Goal: Task Accomplishment & Management: Manage account settings

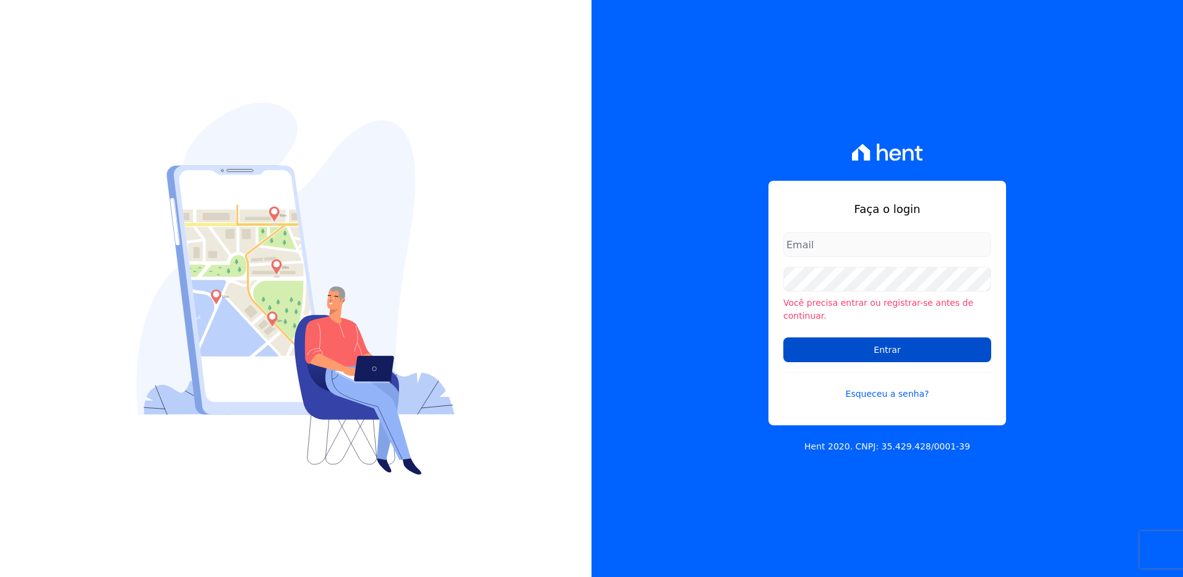
type input "viviane.morandi@e-arke.com"
click at [930, 345] on input "Entrar" at bounding box center [887, 349] width 208 height 25
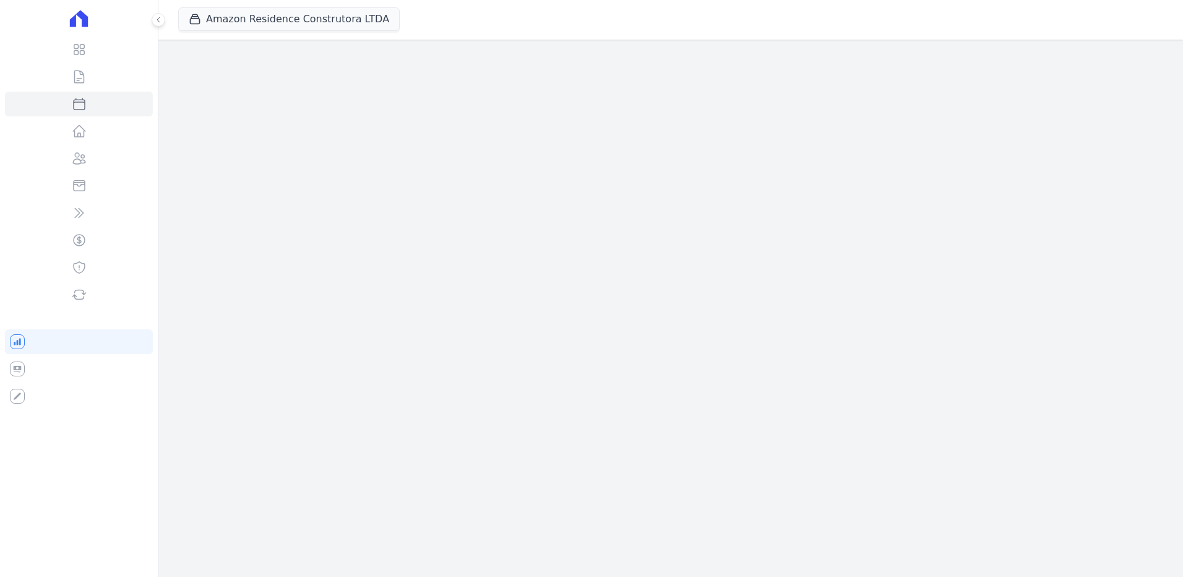
select select
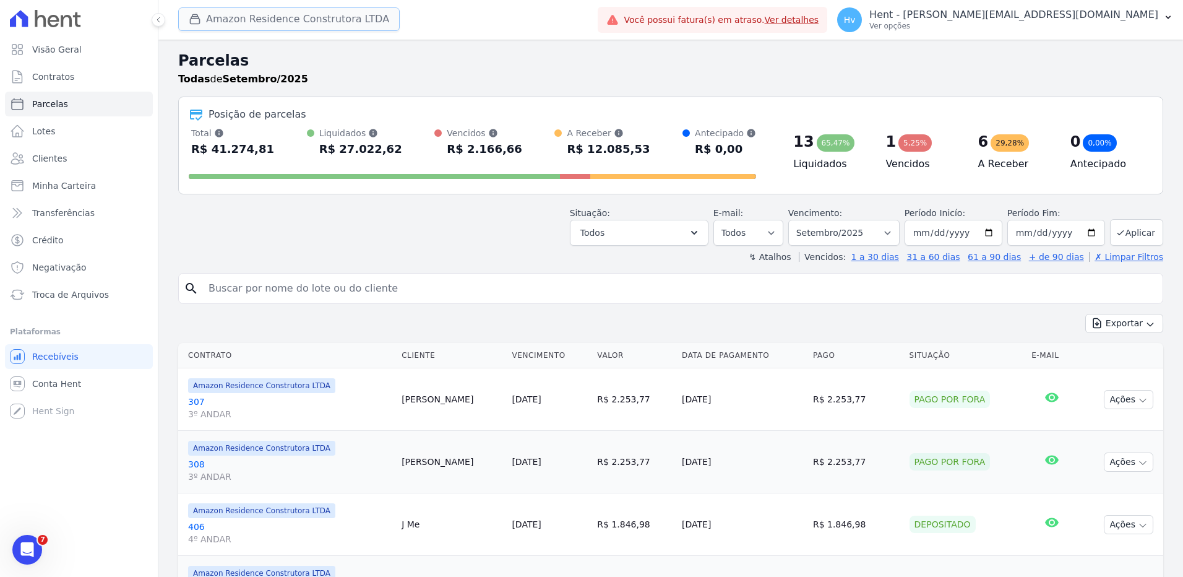
click at [253, 22] on button "Amazon Residence Construtora LTDA" at bounding box center [288, 19] width 221 height 24
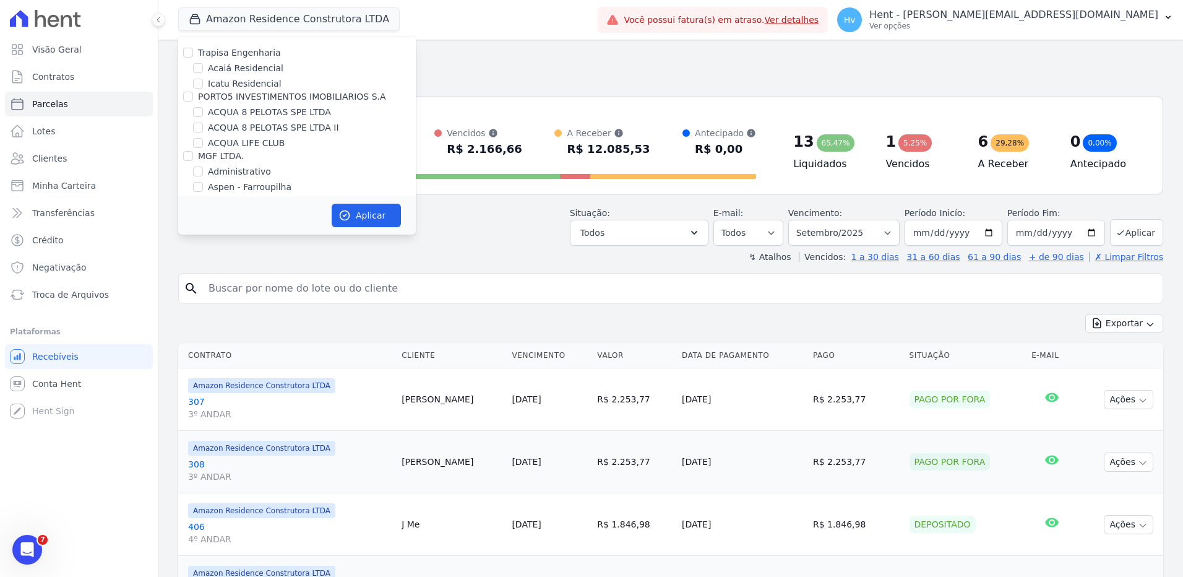
scroll to position [5995, 0]
click at [240, 291] on label "LUV PENHA" at bounding box center [232, 297] width 49 height 13
click at [203, 293] on input "LUV PENHA" at bounding box center [198, 298] width 10 height 10
checkbox input "true"
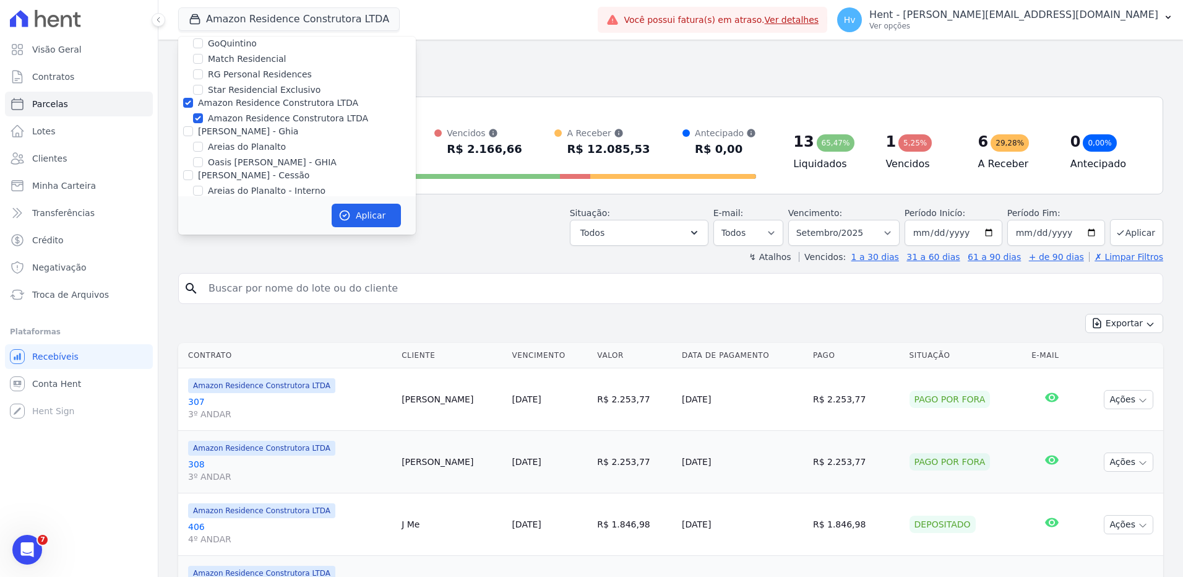
scroll to position [1665, 0]
click at [215, 111] on label "Amazon Residence Construtora LTDA" at bounding box center [288, 117] width 160 height 13
click at [203, 113] on input "Amazon Residence Construtora LTDA" at bounding box center [198, 118] width 10 height 10
checkbox input "false"
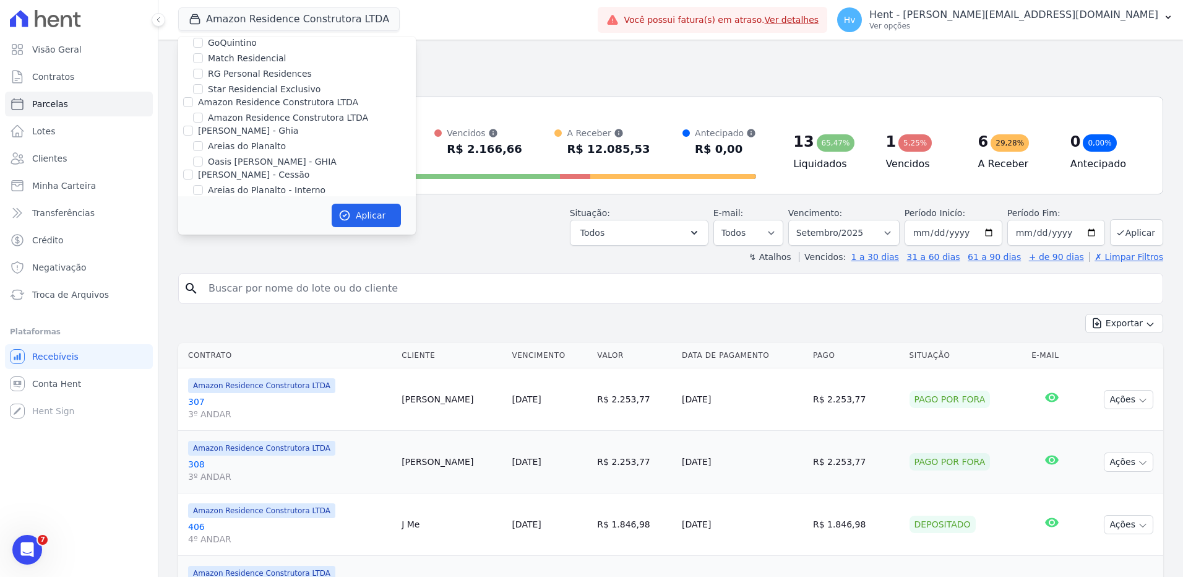
click at [379, 231] on div "Aplicar" at bounding box center [297, 215] width 238 height 38
click at [372, 215] on button "Aplicar" at bounding box center [366, 216] width 69 height 24
select select
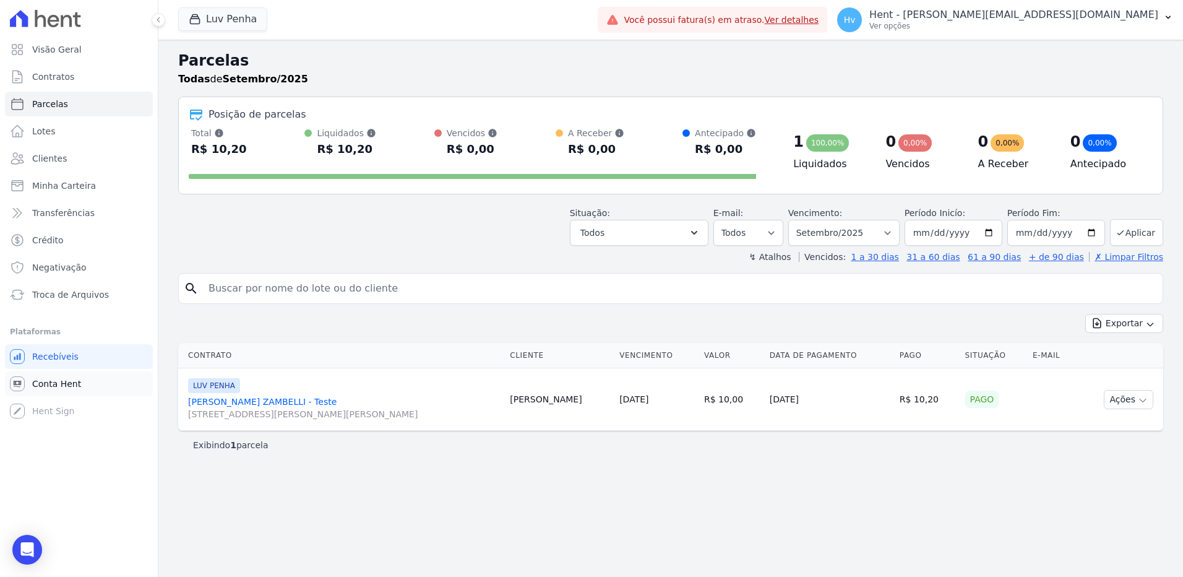
click at [51, 384] on span "Conta Hent" at bounding box center [56, 383] width 49 height 12
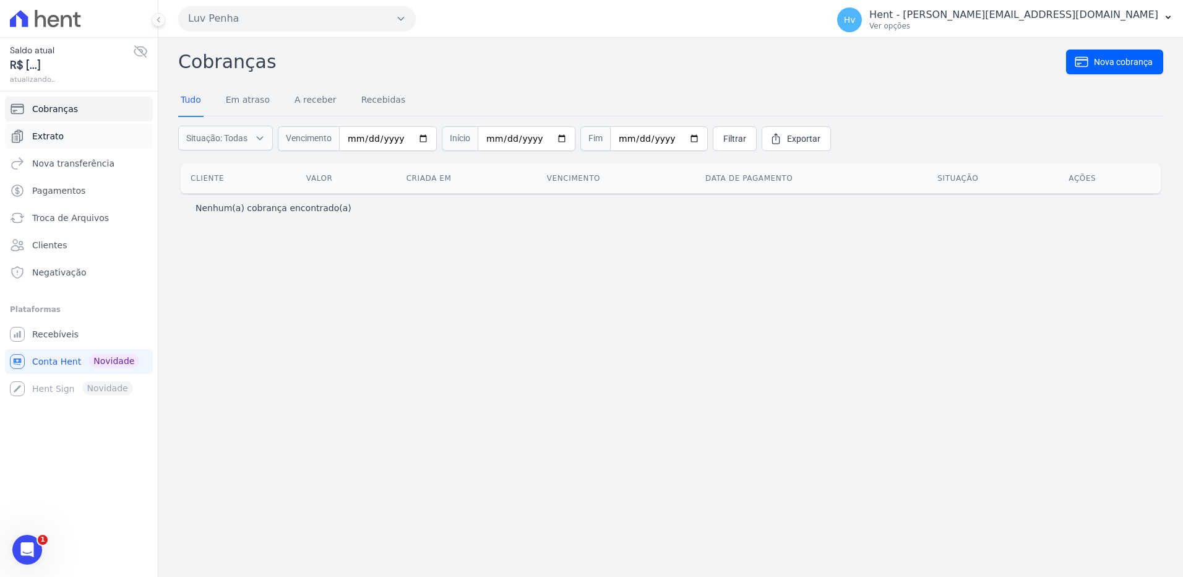
click at [45, 138] on span "Extrato" at bounding box center [48, 136] width 32 height 12
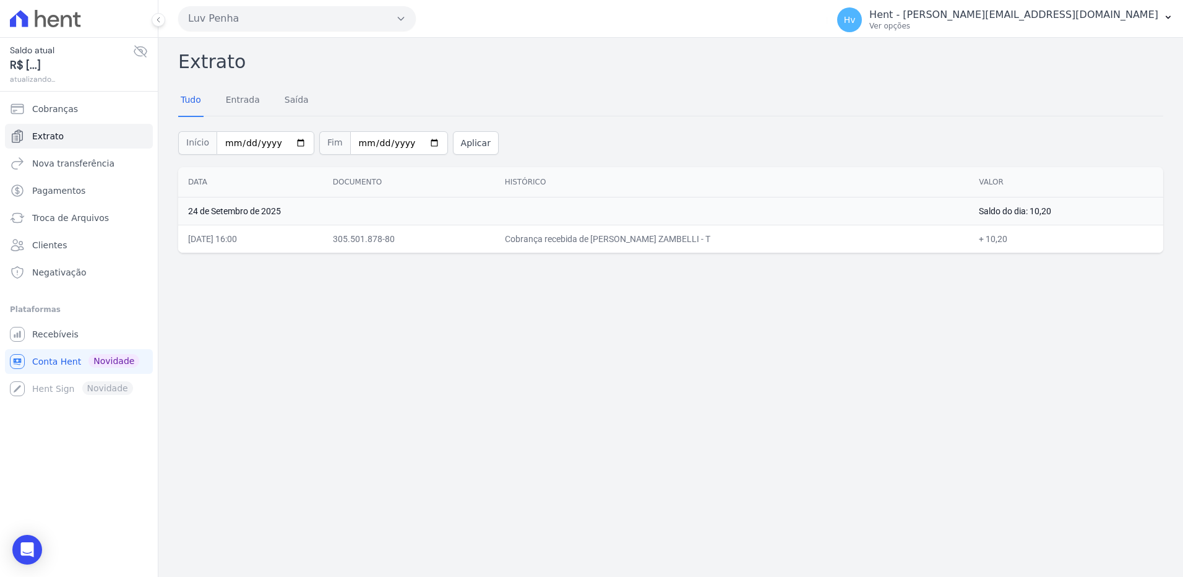
click at [726, 390] on div "Extrato Tudo Entrada Saída Início 2025-09-01 Fim 2025-09-25 Aplicar Data Docume…" at bounding box center [670, 307] width 1024 height 539
drag, startPoint x: 562, startPoint y: 392, endPoint x: 568, endPoint y: 383, distance: 10.8
click at [562, 392] on div "Extrato Tudo Entrada Saída Início 2025-09-01 Fim 2025-09-25 Aplicar Data Docume…" at bounding box center [670, 307] width 1024 height 539
click at [1062, 25] on p "Ver opções" at bounding box center [1013, 26] width 289 height 10
click at [850, 142] on div "Início [DATE] Fim [DATE] Aplicar" at bounding box center [670, 141] width 985 height 51
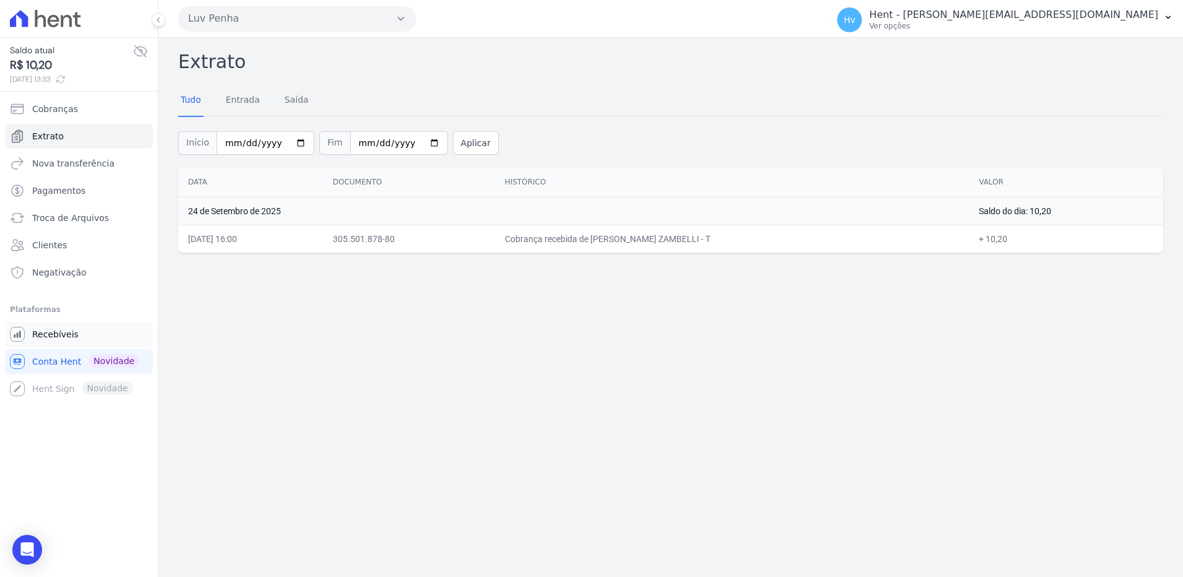
click at [56, 334] on span "Recebíveis" at bounding box center [55, 334] width 46 height 12
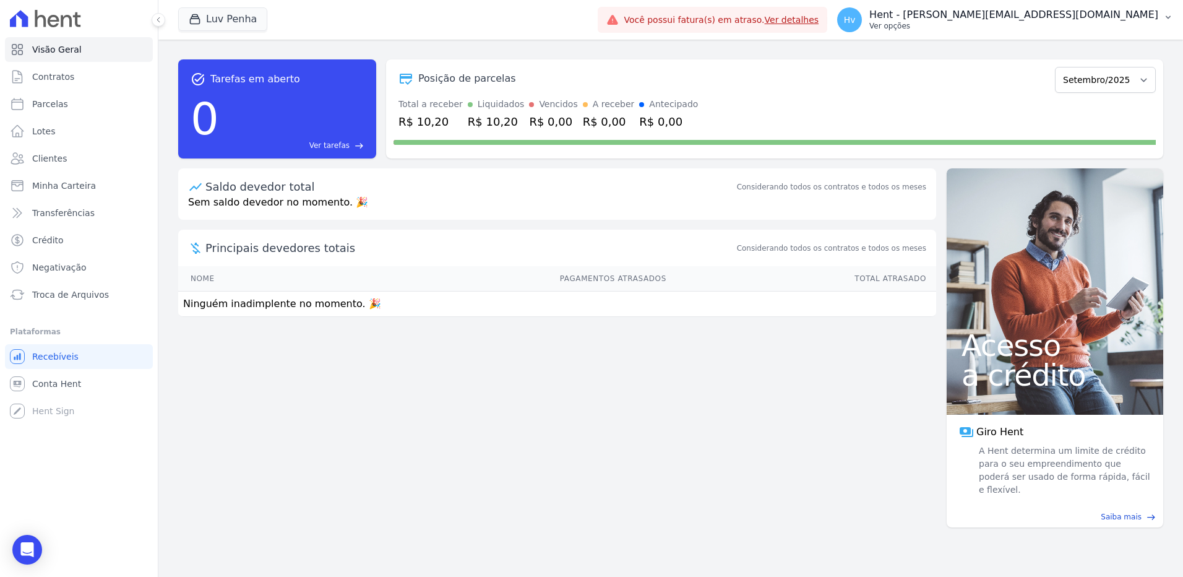
click at [1096, 19] on p "Hent - [PERSON_NAME][EMAIL_ADDRESS][DOMAIN_NAME]" at bounding box center [1013, 15] width 289 height 12
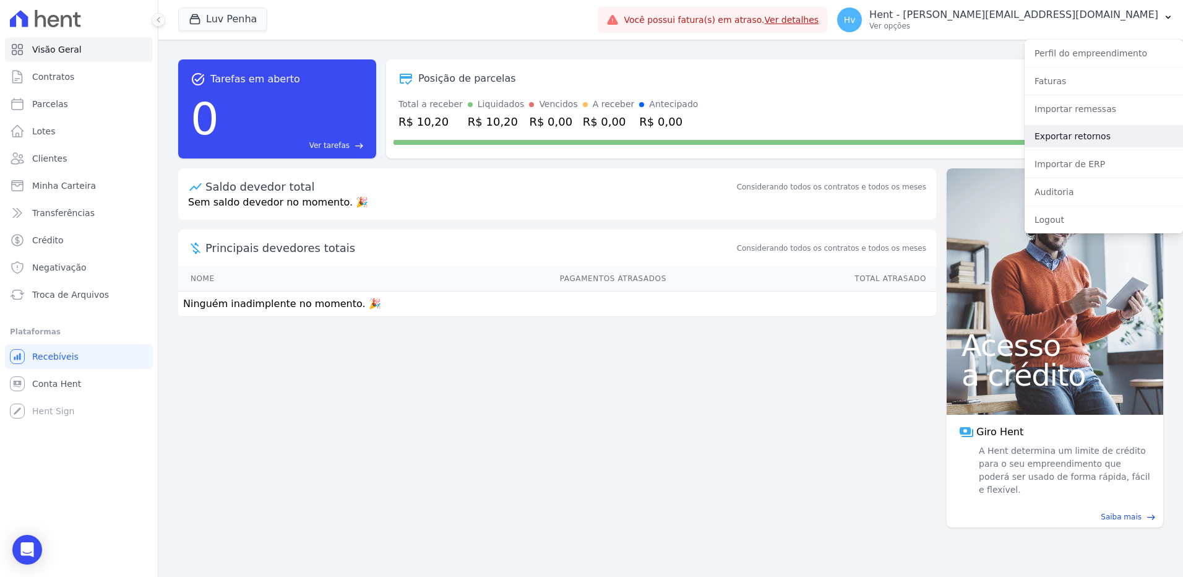
click at [1071, 142] on link "Exportar retornos" at bounding box center [1103, 136] width 158 height 22
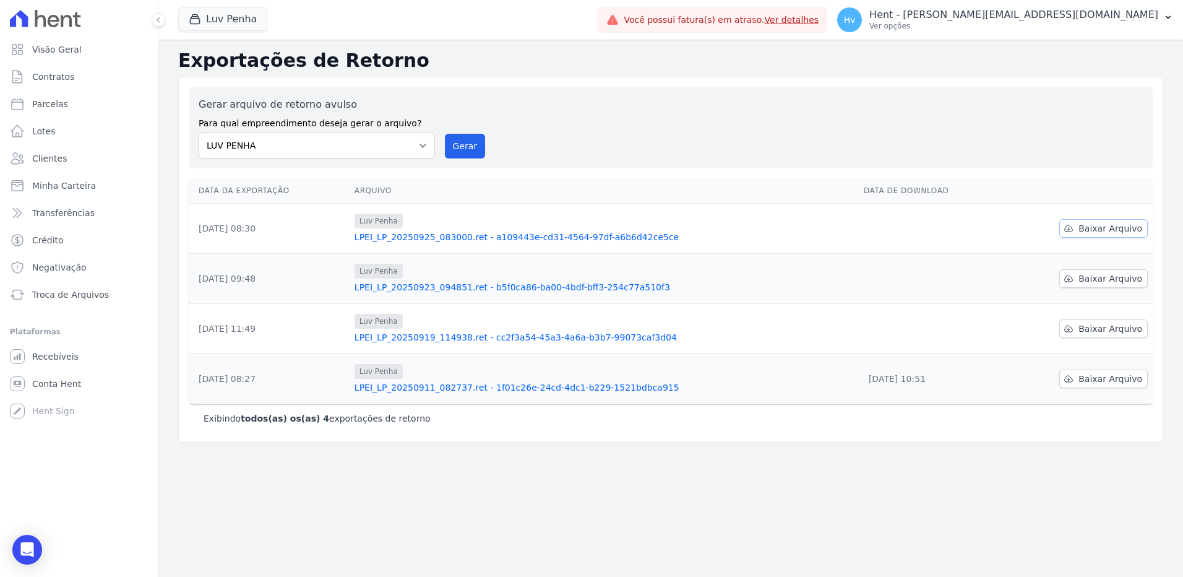
click at [1086, 231] on span "Baixar Arquivo" at bounding box center [1110, 228] width 64 height 12
click at [693, 121] on div "Gerar arquivo de retorno avulso Para qual empreendimento deseja gerar o arquivo…" at bounding box center [671, 127] width 944 height 61
click at [447, 140] on button "Gerar" at bounding box center [465, 146] width 41 height 25
click at [633, 241] on link "LPEI_LP_20250925_083000.ret - a109443e-cd31-4564-97df-a6b6d42ce5ce" at bounding box center [603, 237] width 499 height 12
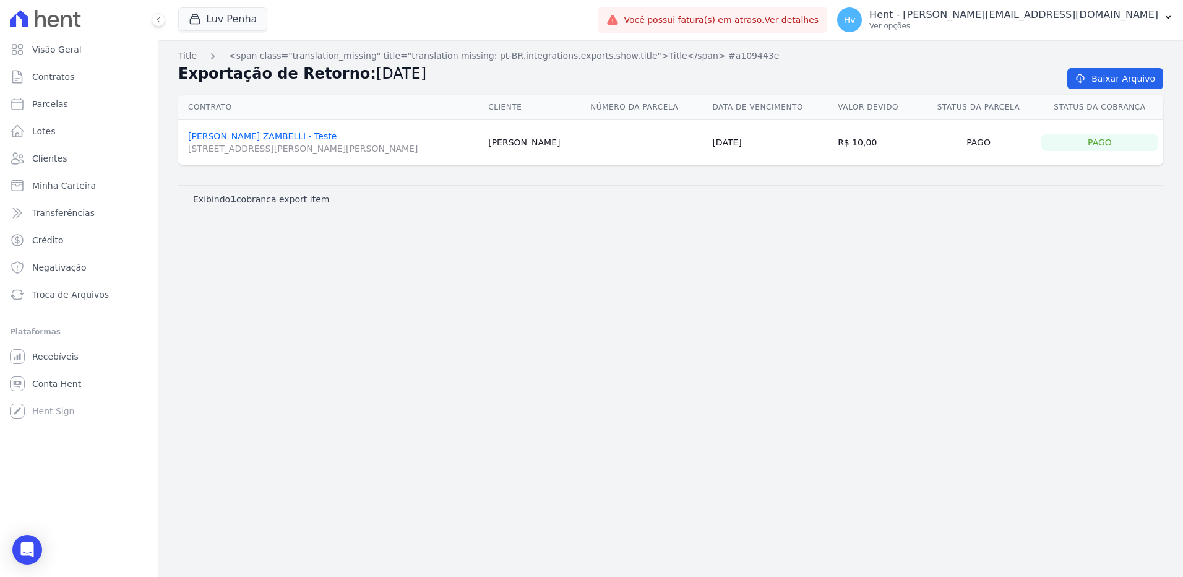
drag, startPoint x: 696, startPoint y: 358, endPoint x: 696, endPoint y: 343, distance: 14.8
click at [696, 358] on div "Title <span class="translation_missing" title="translation missing: pt-BR.integ…" at bounding box center [670, 308] width 1024 height 537
click at [199, 22] on icon "button" at bounding box center [195, 19] width 12 height 12
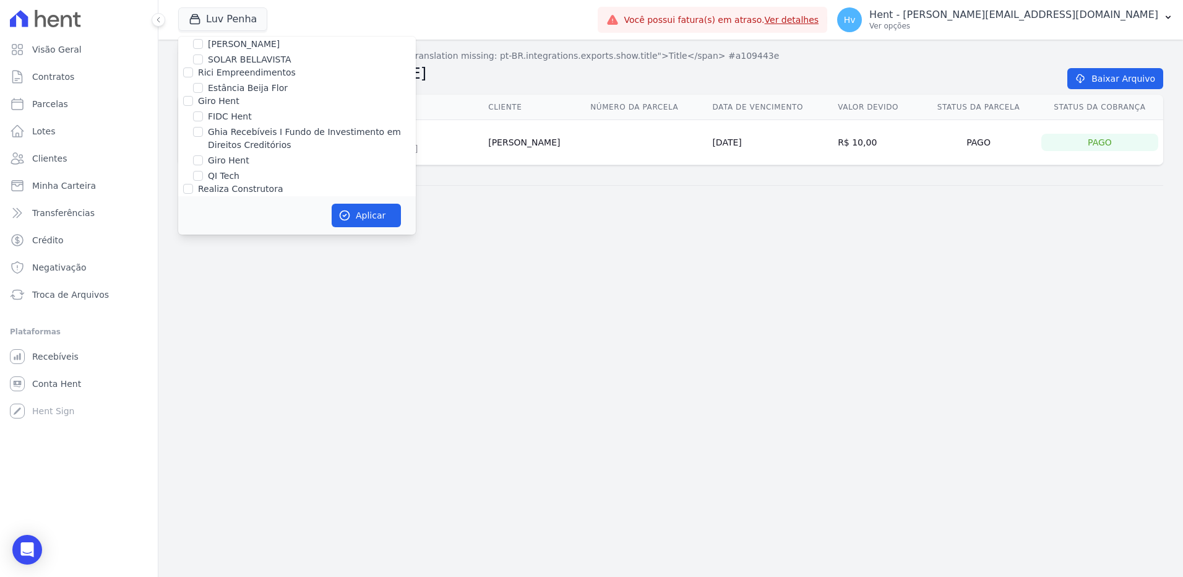
scroll to position [7559, 0]
click at [278, 320] on label "Reserva [GEOGRAPHIC_DATA]" at bounding box center [272, 326] width 129 height 13
click at [203, 321] on input "Reserva [GEOGRAPHIC_DATA]" at bounding box center [198, 326] width 10 height 10
checkbox input "true"
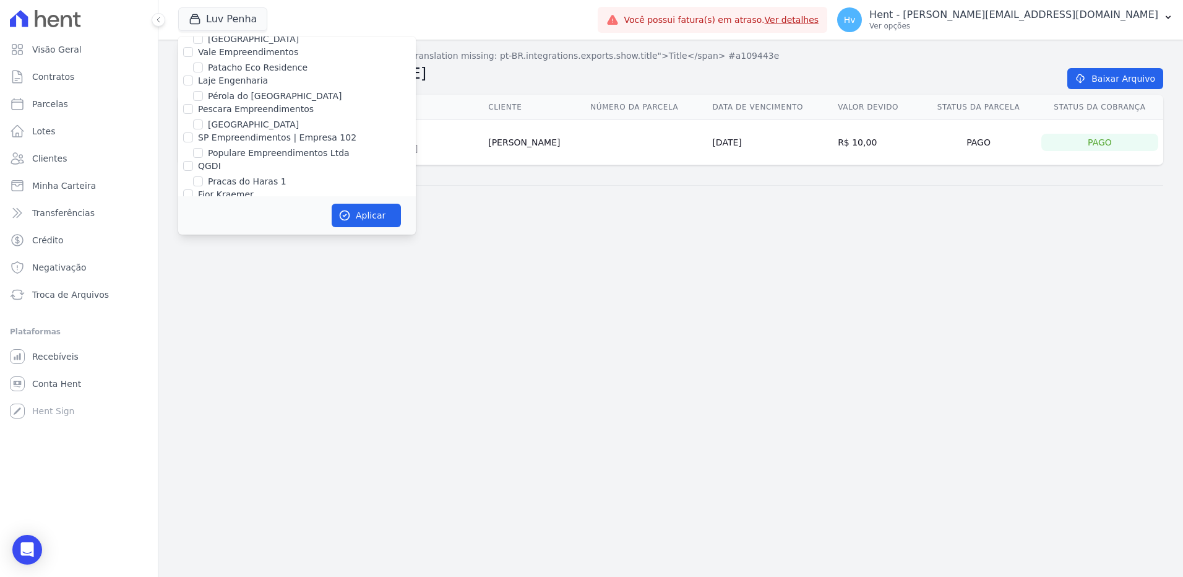
click at [262, 320] on label "Reserva [GEOGRAPHIC_DATA]" at bounding box center [272, 326] width 129 height 13
click at [203, 321] on input "Reserva [GEOGRAPHIC_DATA]" at bounding box center [198, 326] width 10 height 10
checkbox input "false"
click at [260, 320] on label "Reserva [GEOGRAPHIC_DATA]" at bounding box center [272, 326] width 129 height 13
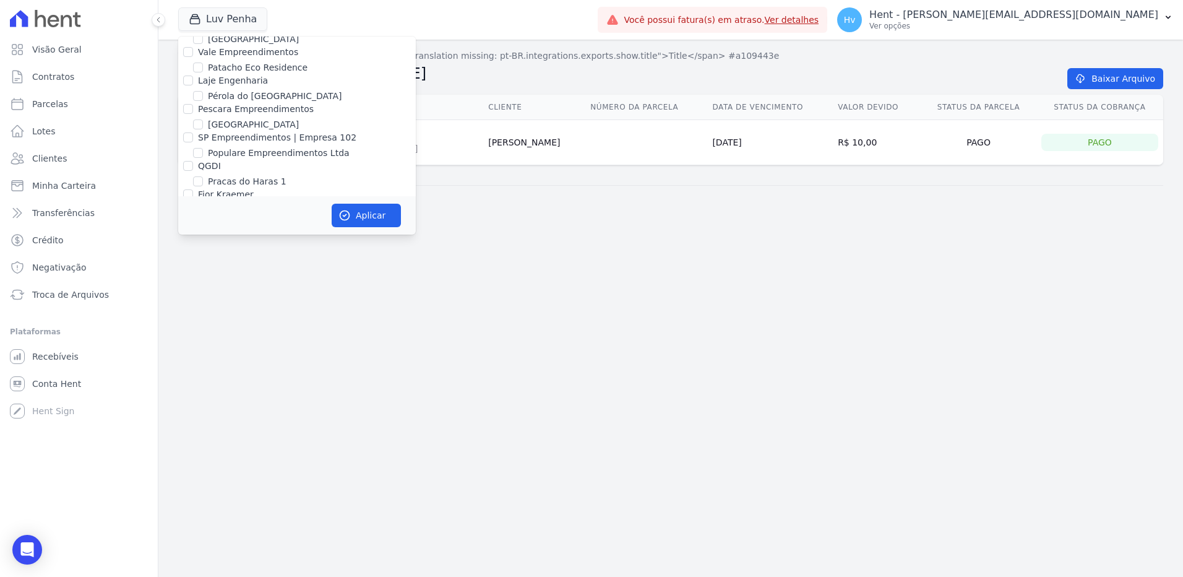
click at [203, 321] on input "Reserva [GEOGRAPHIC_DATA]" at bounding box center [198, 326] width 10 height 10
checkbox input "true"
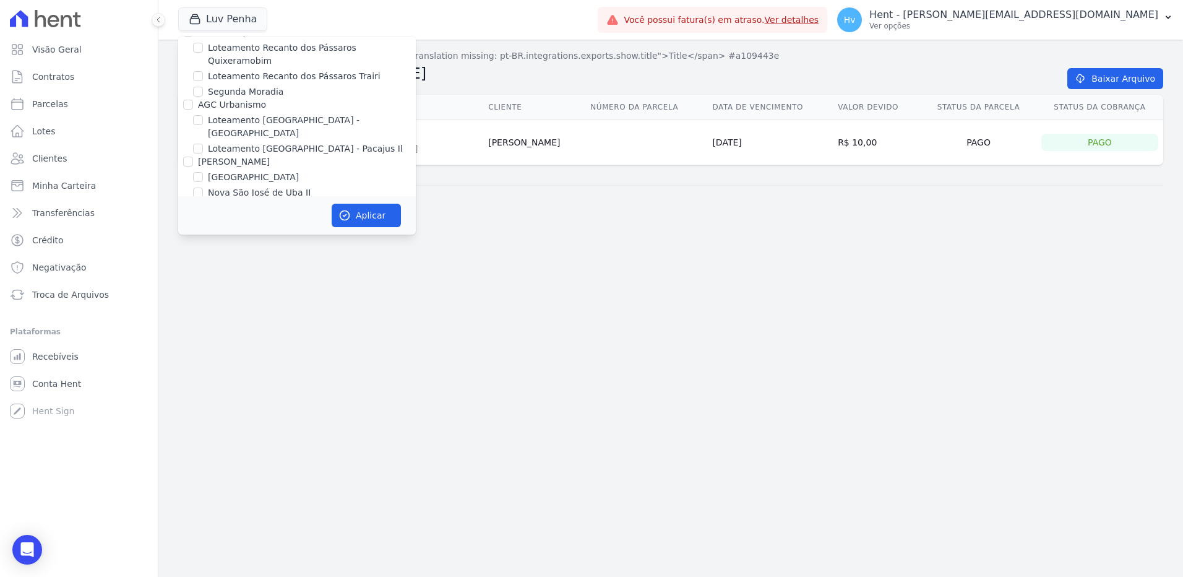
click at [255, 319] on label "ACL CONSTRUTORA E INCORPORADORA LTDA" at bounding box center [296, 324] width 197 height 10
click at [193, 319] on input "ACL CONSTRUTORA E INCORPORADORA LTDA" at bounding box center [188, 324] width 10 height 10
checkbox input "false"
click at [349, 213] on icon "button" at bounding box center [344, 215] width 9 height 9
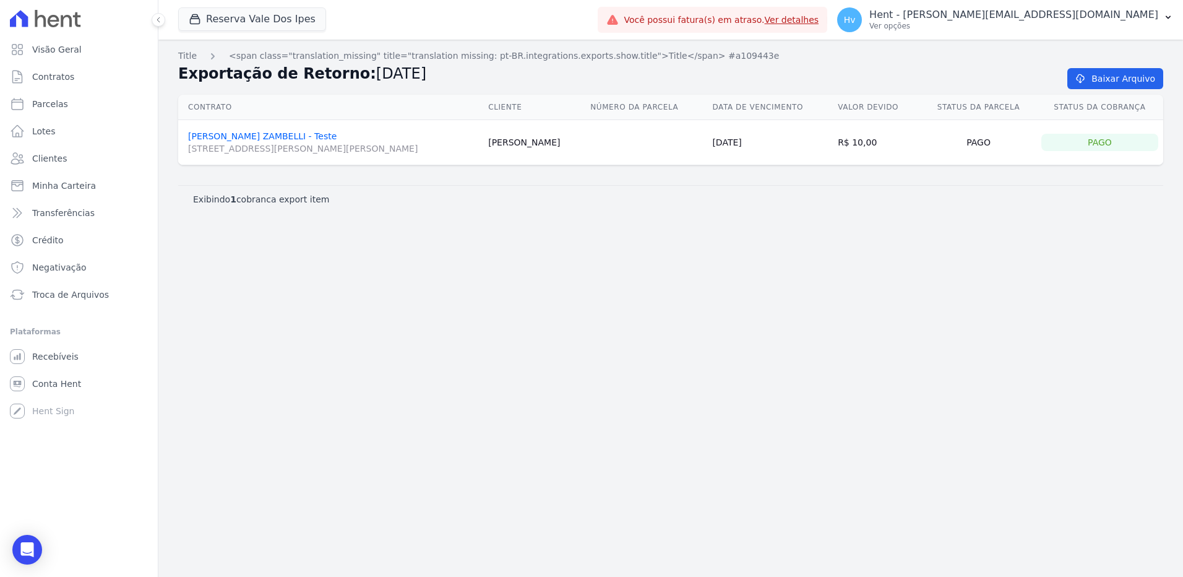
click at [446, 286] on div "Title <span class="translation_missing" title="translation missing: pt-BR.integ…" at bounding box center [670, 308] width 1024 height 537
click at [559, 368] on div "Title <span class="translation_missing" title="translation missing: pt-BR.integ…" at bounding box center [670, 308] width 1024 height 537
click at [502, 330] on div "Title <span class="translation_missing" title="translation missing: pt-BR.integ…" at bounding box center [670, 308] width 1024 height 537
click at [59, 375] on link "Conta Hent" at bounding box center [79, 383] width 148 height 25
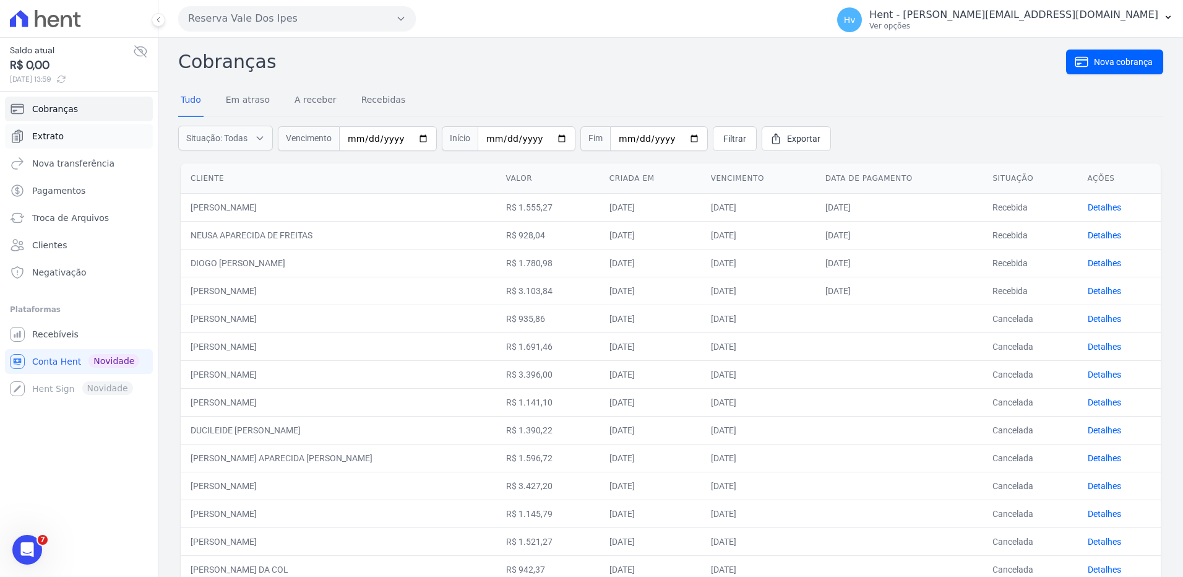
click at [57, 136] on span "Extrato" at bounding box center [48, 136] width 32 height 12
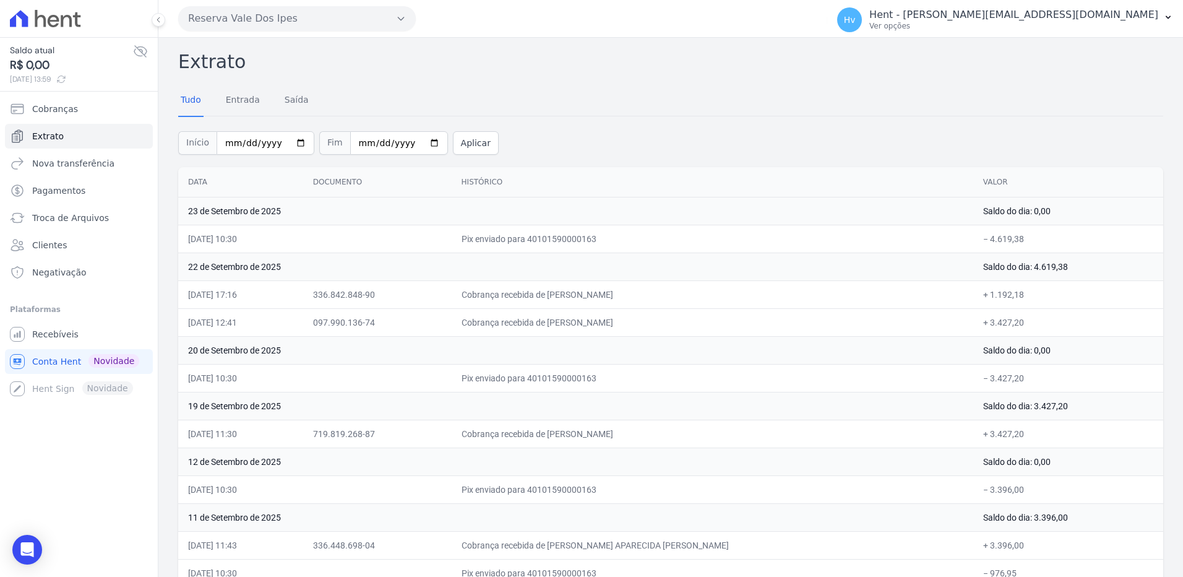
drag, startPoint x: 218, startPoint y: 296, endPoint x: 1045, endPoint y: 306, distance: 826.5
click at [1045, 306] on tr "22/09/2025, 17:16 336.842.848-90 Cobrança recebida de RONALDO MARIANO DE SILVA …" at bounding box center [670, 294] width 985 height 28
click at [69, 336] on span "Recebíveis" at bounding box center [55, 334] width 46 height 12
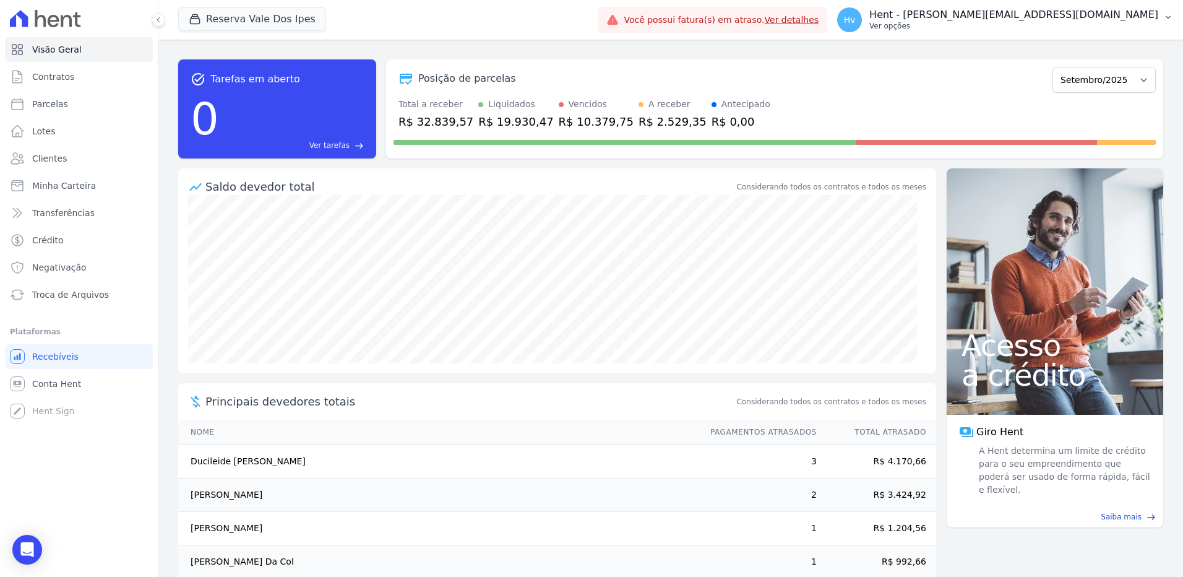
click at [1006, 19] on p "Hent - [PERSON_NAME][EMAIL_ADDRESS][DOMAIN_NAME]" at bounding box center [1013, 15] width 289 height 12
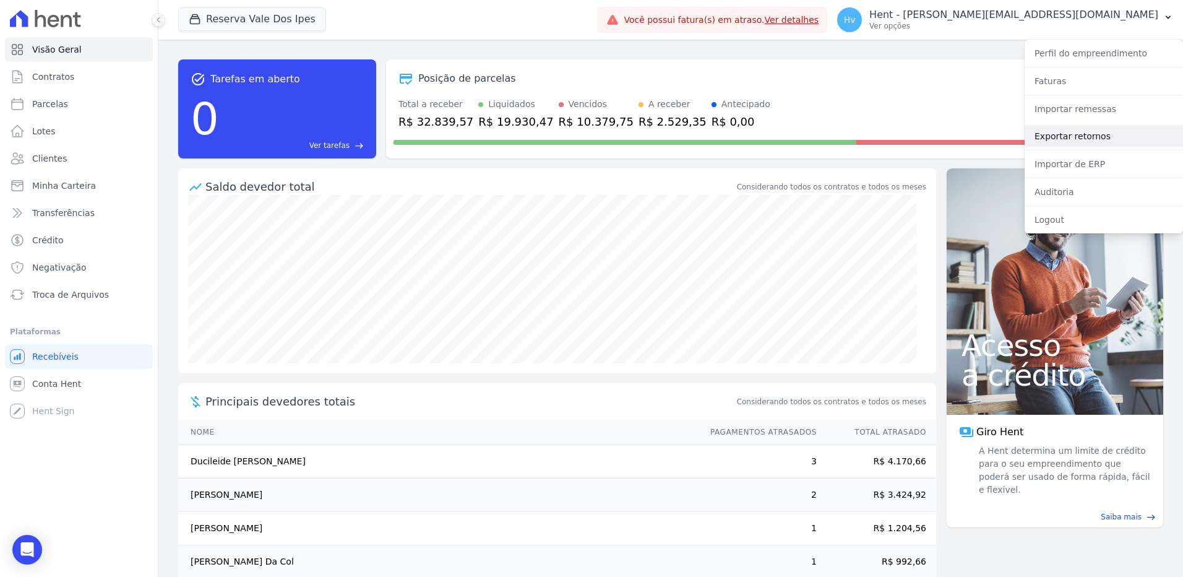
click at [1081, 137] on link "Exportar retornos" at bounding box center [1103, 136] width 158 height 22
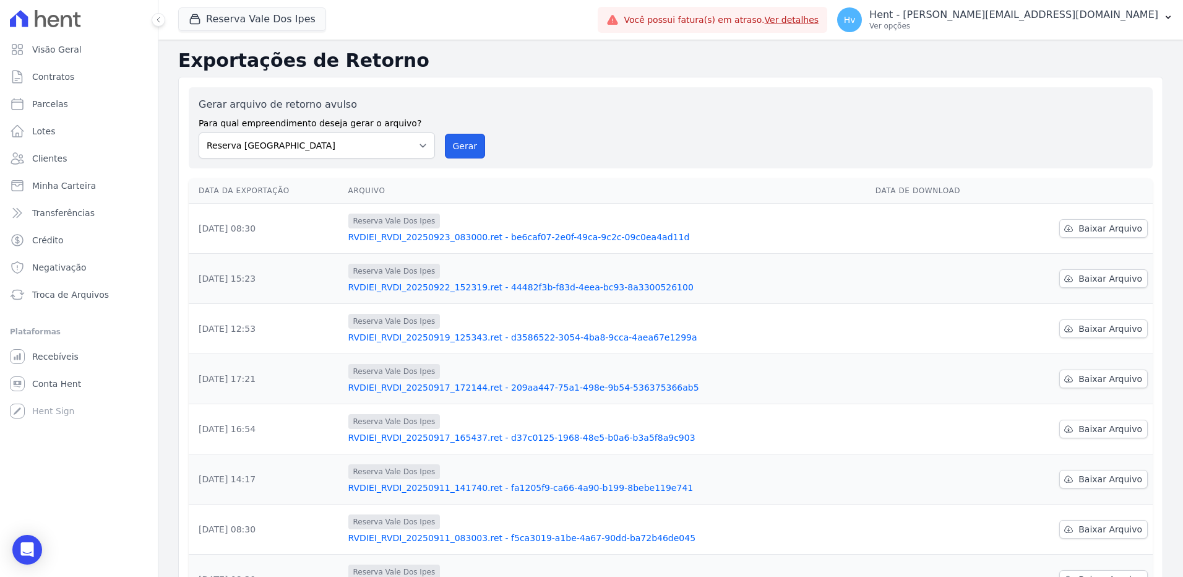
click at [464, 147] on button "Gerar" at bounding box center [465, 146] width 41 height 25
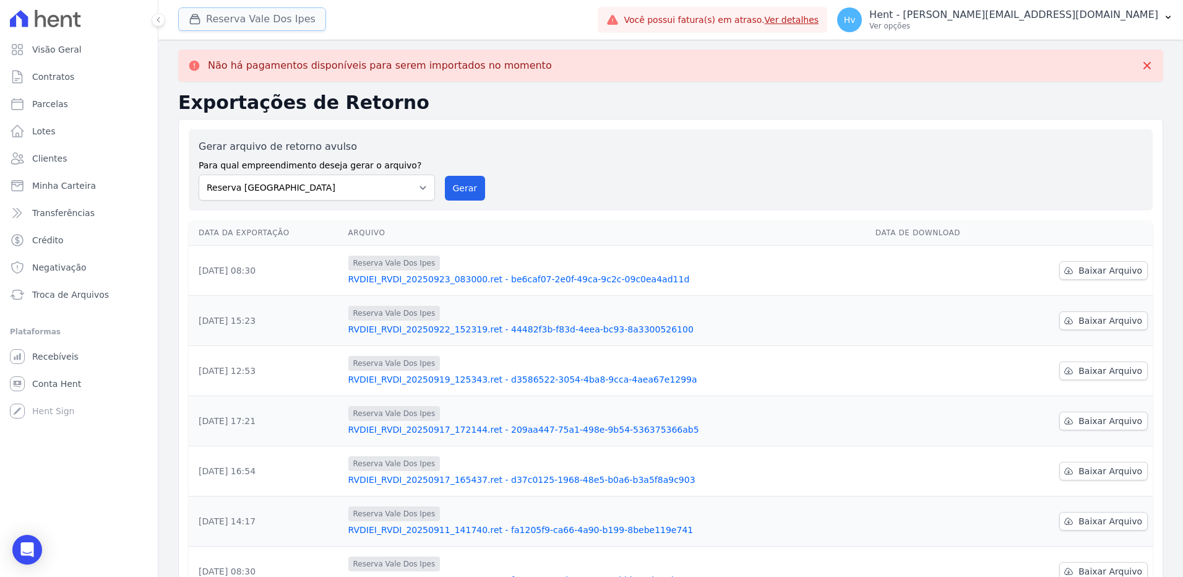
click at [220, 27] on button "Reserva Vale Dos Ipes" at bounding box center [252, 19] width 148 height 24
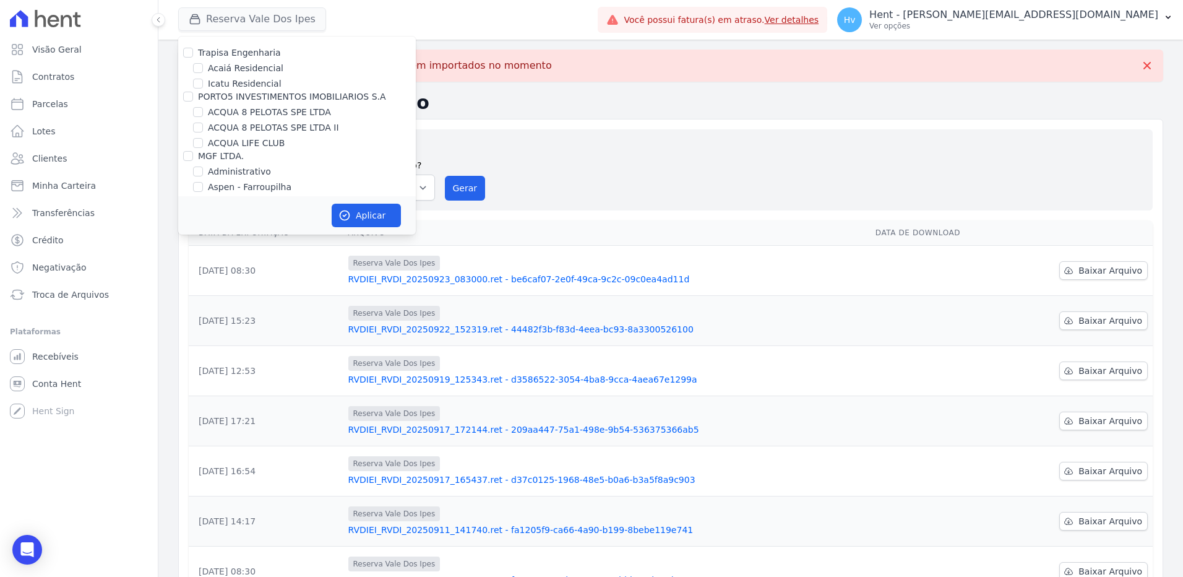
scroll to position [4712, 0]
click at [307, 229] on label "HARAS ROYAL RESIDENCE - [GEOGRAPHIC_DATA]" at bounding box center [312, 242] width 208 height 26
click at [203, 230] on input "HARAS ROYAL RESIDENCE - [GEOGRAPHIC_DATA]" at bounding box center [198, 235] width 10 height 10
checkbox input "true"
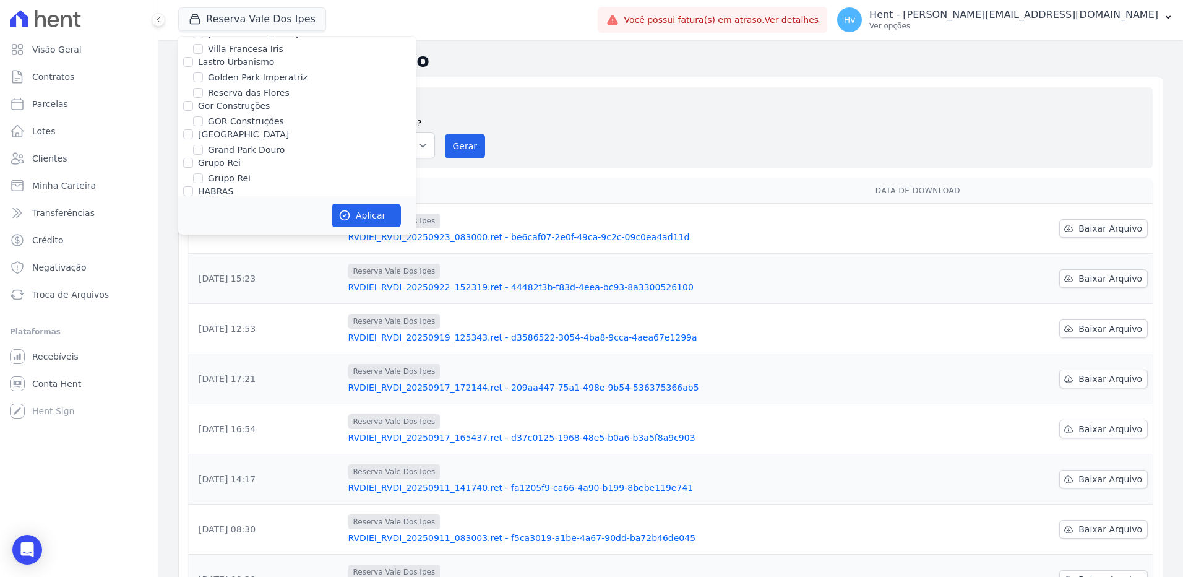
click at [598, 109] on div "Gerar arquivo de retorno avulso Para qual empreendimento deseja gerar o arquivo…" at bounding box center [671, 127] width 944 height 61
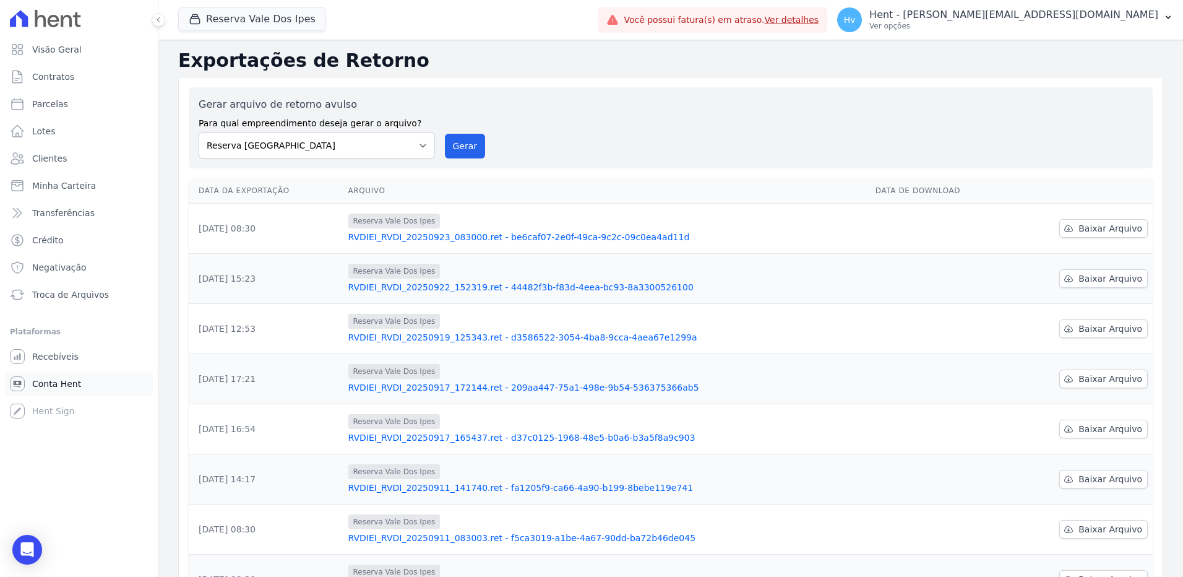
click at [72, 381] on span "Conta Hent" at bounding box center [56, 383] width 49 height 12
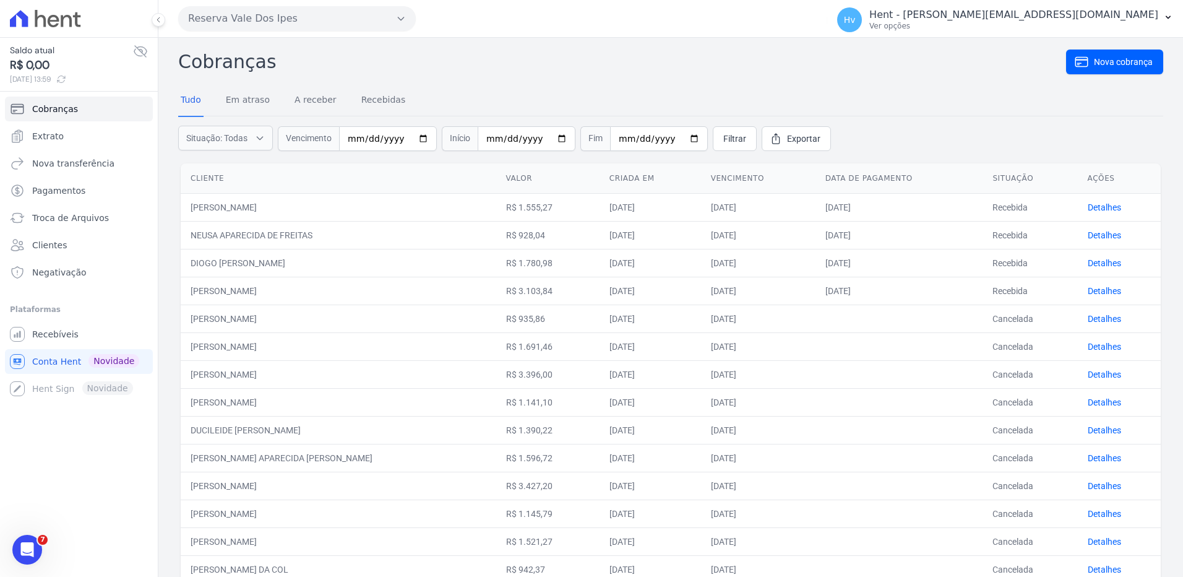
click at [322, 21] on button "Reserva Vale Dos Ipes" at bounding box center [297, 18] width 238 height 25
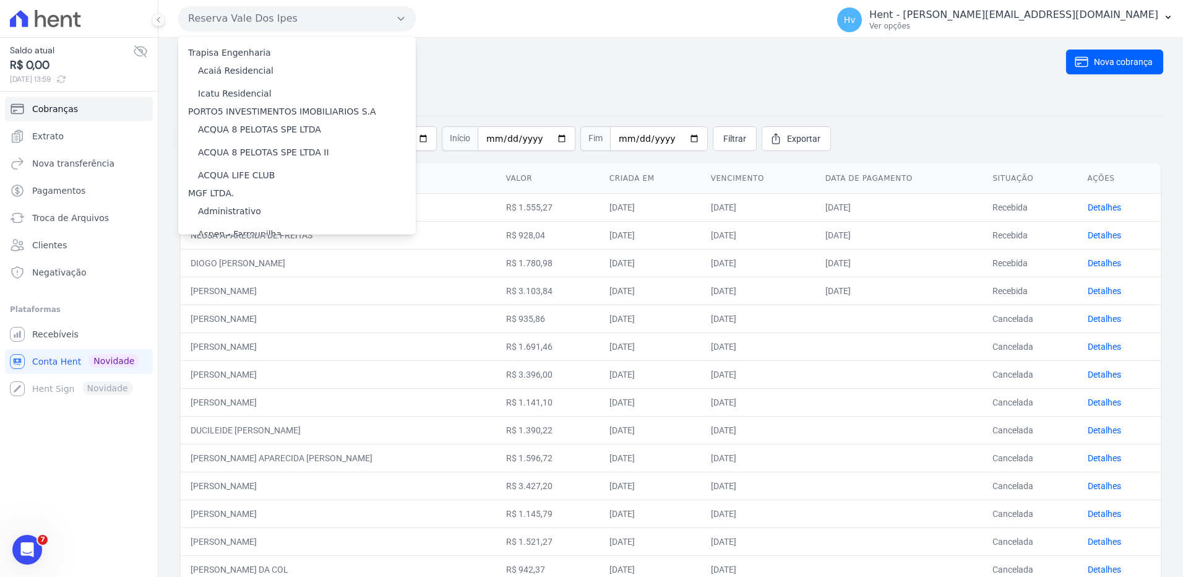
scroll to position [6339, 0]
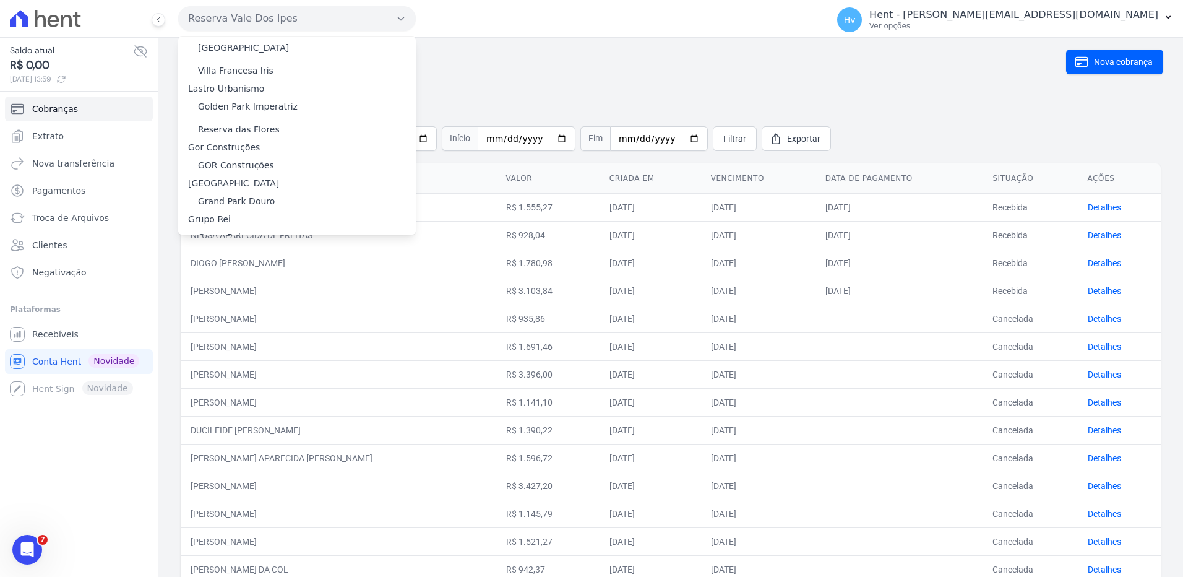
click at [309, 302] on label "HARAS ROYAL RESIDENCE - [GEOGRAPHIC_DATA]" at bounding box center [304, 308] width 212 height 13
click at [0, 0] on input "HARAS ROYAL RESIDENCE - [GEOGRAPHIC_DATA]" at bounding box center [0, 0] width 0 height 0
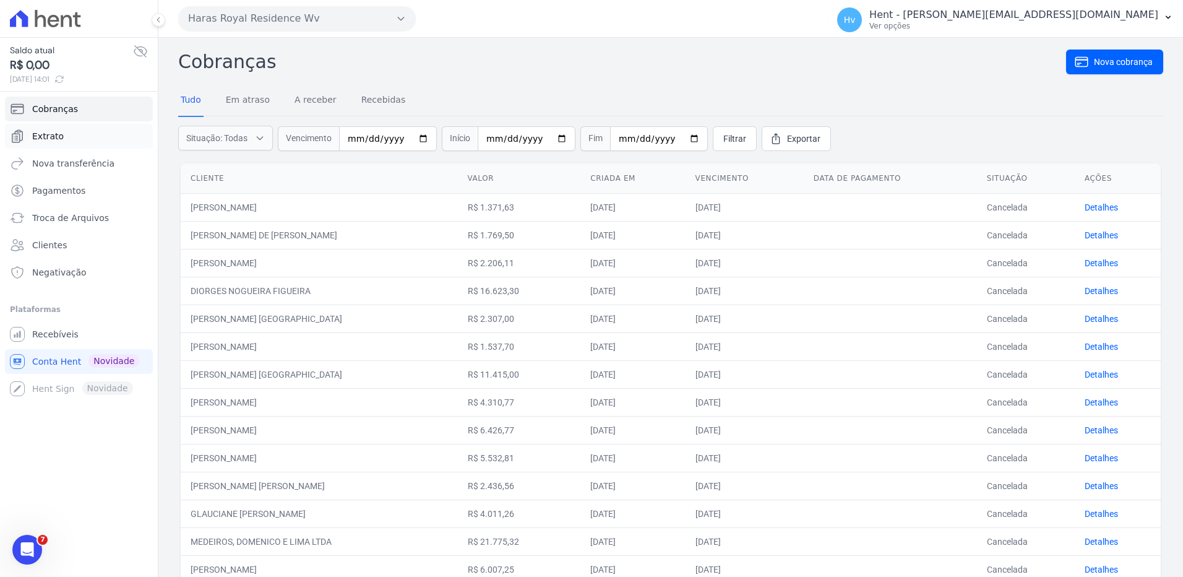
click at [59, 139] on span "Extrato" at bounding box center [48, 136] width 32 height 12
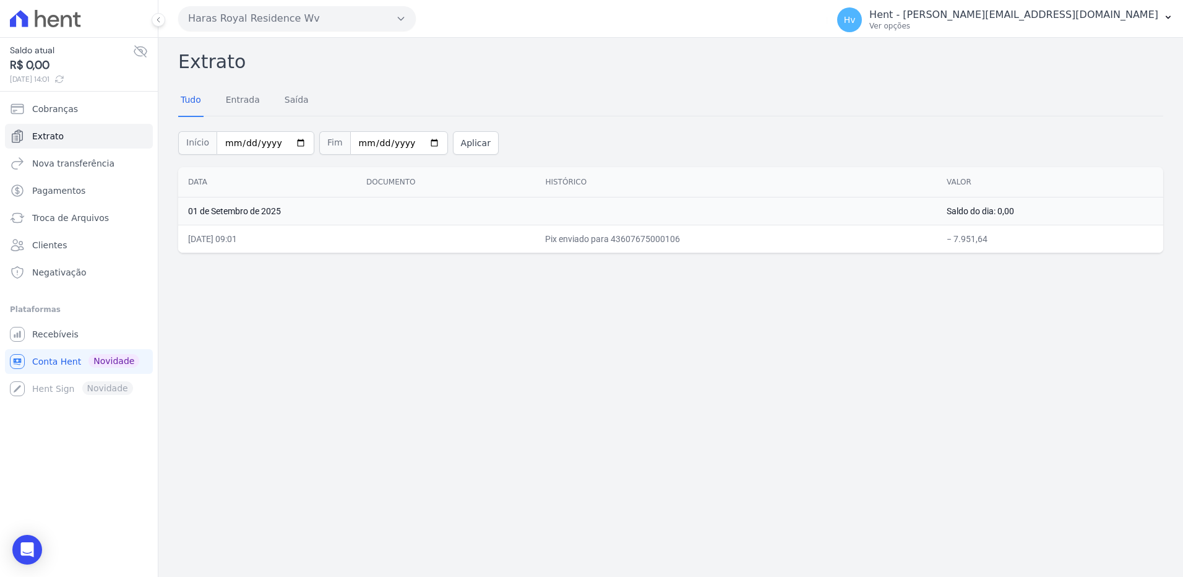
click at [242, 15] on button "Haras Royal Residence Wv" at bounding box center [297, 18] width 238 height 25
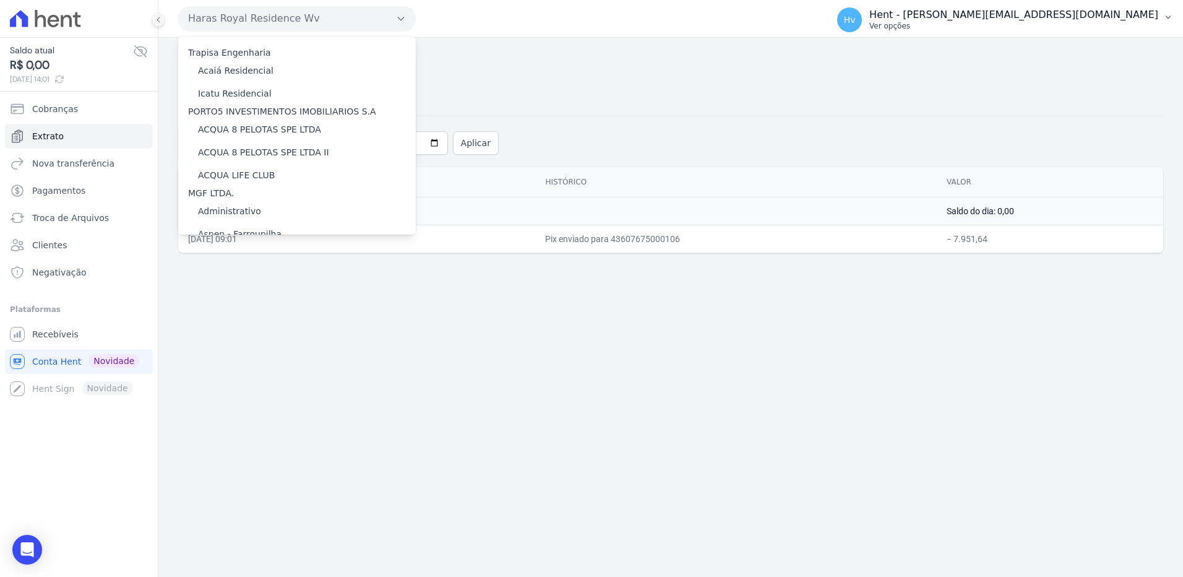
scroll to position [6339, 0]
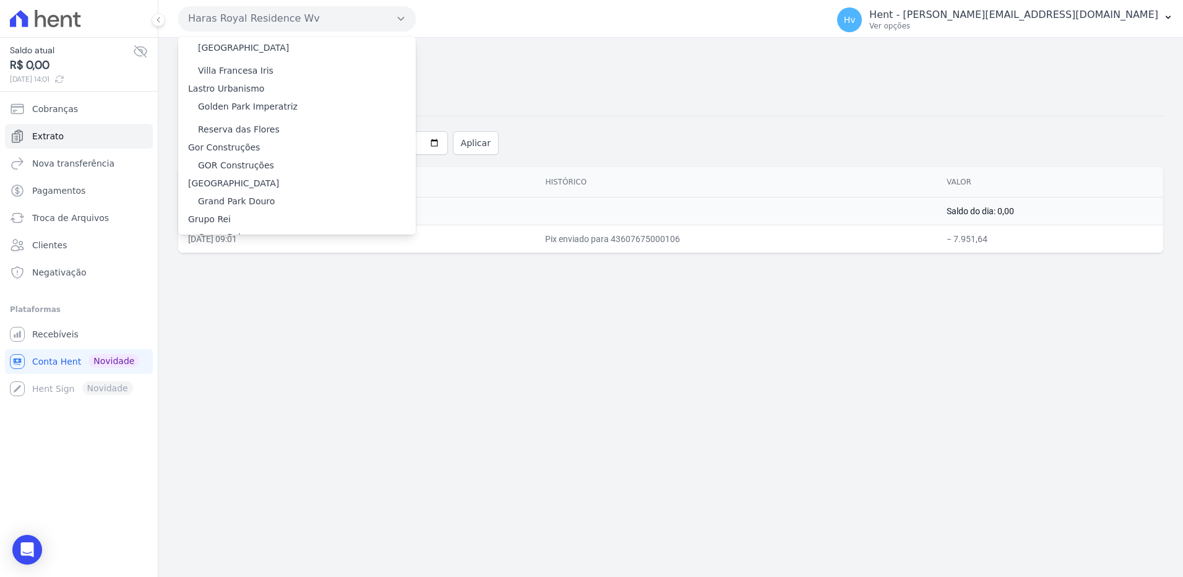
click at [278, 325] on label "HARAS ROYAL URBANISMO" at bounding box center [256, 331] width 116 height 13
click at [0, 0] on input "HARAS ROYAL URBANISMO" at bounding box center [0, 0] width 0 height 0
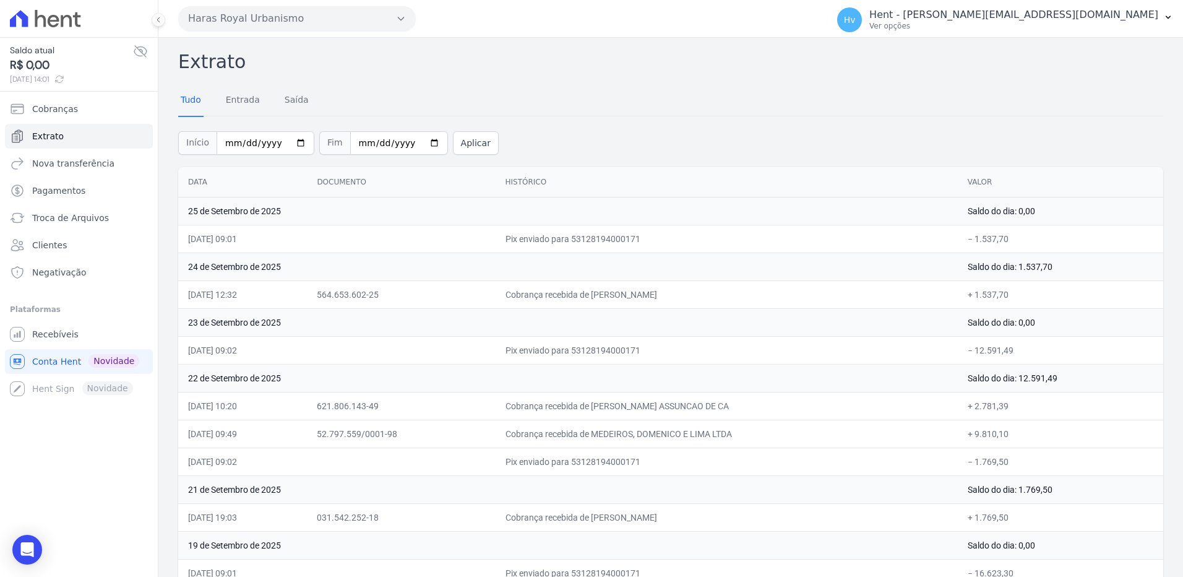
drag, startPoint x: 228, startPoint y: 295, endPoint x: 701, endPoint y: 305, distance: 473.3
click at [701, 305] on tr "[DATE] 12:32 564.653.602-25 Cobrança recebida de [PERSON_NAME] + 1.537,70" at bounding box center [670, 294] width 985 height 28
click at [716, 119] on div "Início [DATE] Fim [DATE] Aplicar" at bounding box center [670, 141] width 985 height 51
